Goal: Find specific page/section: Find specific page/section

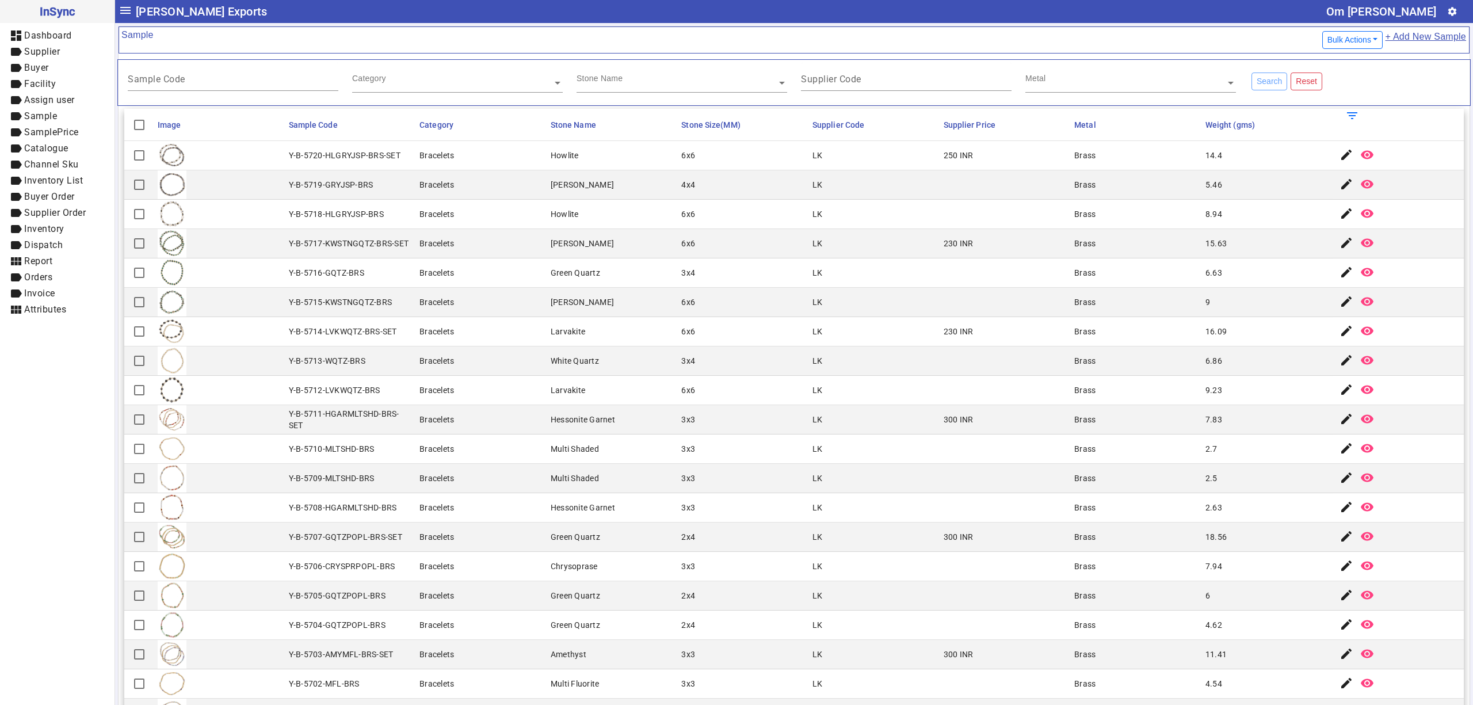
click at [1120, 293] on mat-cell "Brass" at bounding box center [1136, 302] width 131 height 29
click at [985, 180] on mat-cell at bounding box center [1005, 184] width 131 height 29
click at [1076, 384] on mat-cell "Brass" at bounding box center [1136, 390] width 131 height 29
click at [1138, 326] on mat-cell "Brass" at bounding box center [1136, 331] width 131 height 29
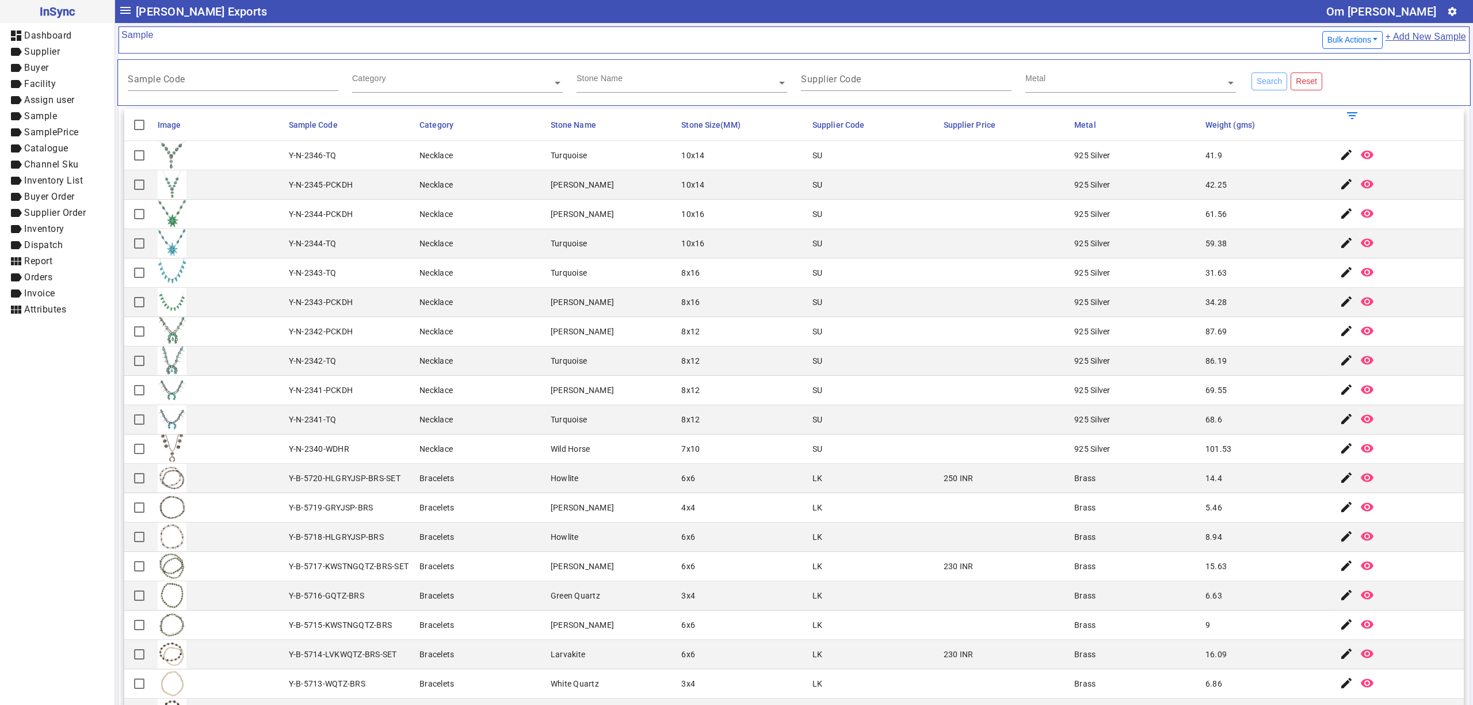
click at [685, 472] on mat-cell "6x6" at bounding box center [743, 478] width 131 height 29
drag, startPoint x: 534, startPoint y: 263, endPoint x: 523, endPoint y: 258, distance: 12.6
click at [530, 261] on mat-cell "Necklace" at bounding box center [481, 272] width 131 height 29
click at [607, 530] on mat-cell "Howlite" at bounding box center [612, 537] width 131 height 29
click at [460, 247] on mat-cell "Necklace" at bounding box center [481, 243] width 131 height 29
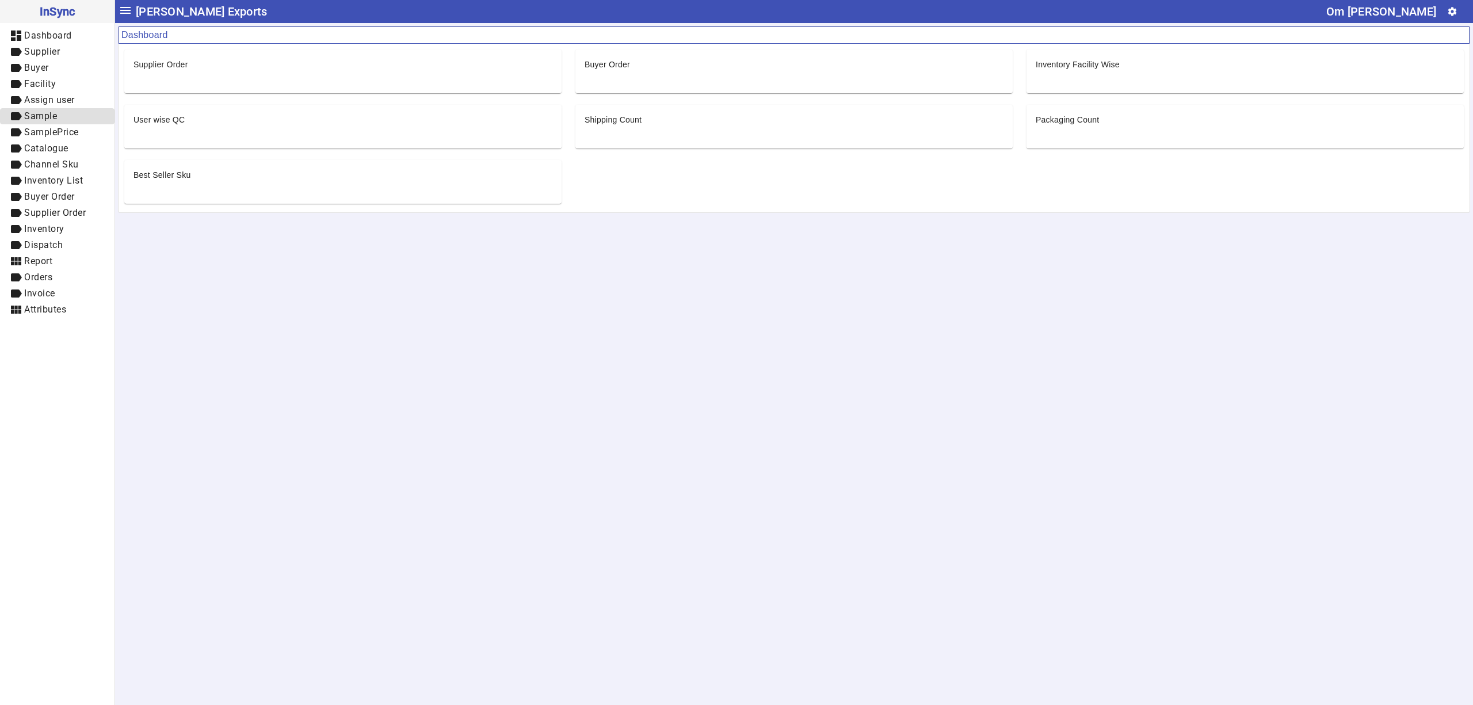
click at [67, 113] on span "label Sample" at bounding box center [57, 116] width 96 height 14
